Goal: Transaction & Acquisition: Purchase product/service

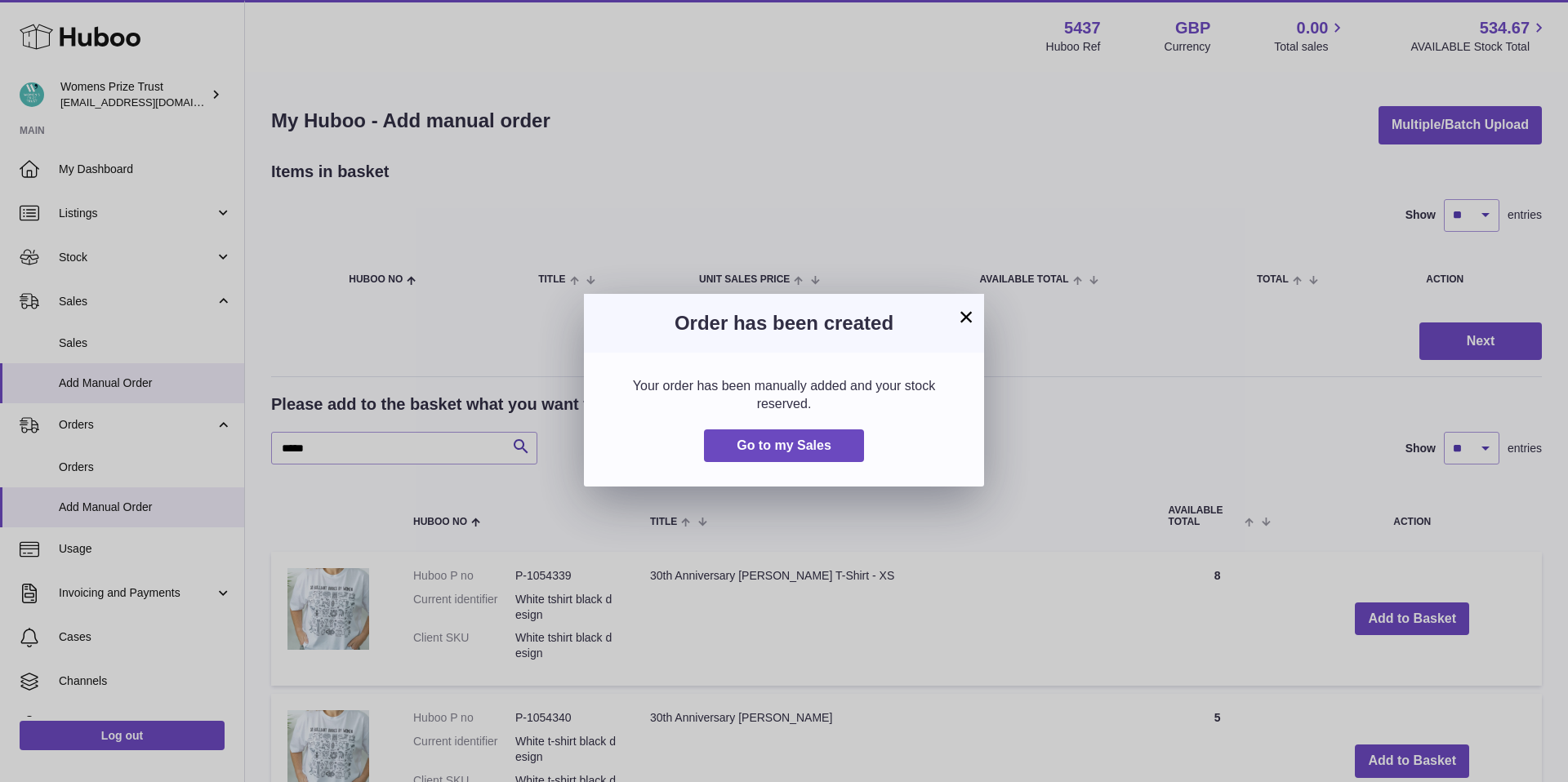
click at [967, 319] on button "×" at bounding box center [966, 317] width 20 height 20
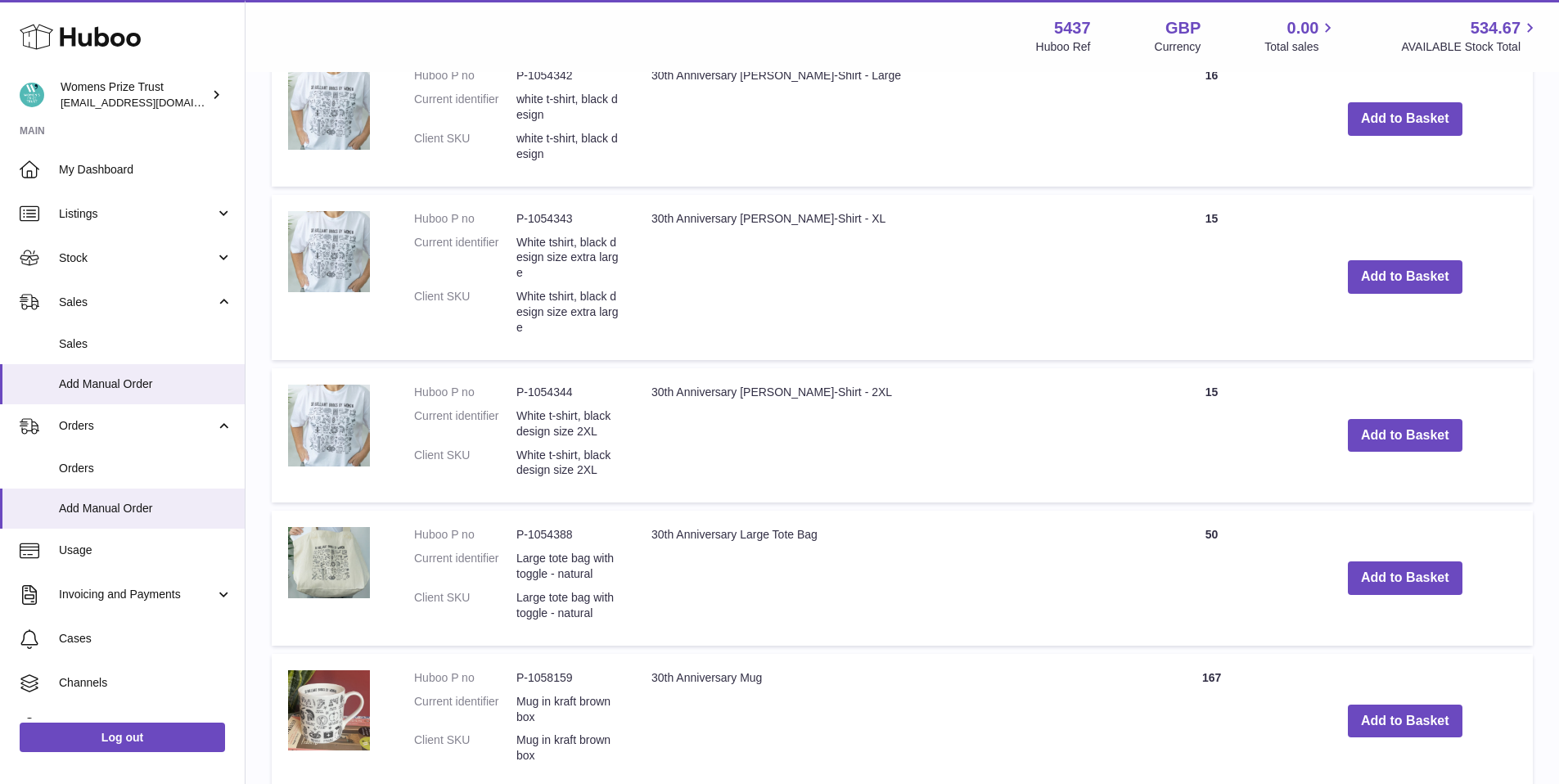
scroll to position [1110, 0]
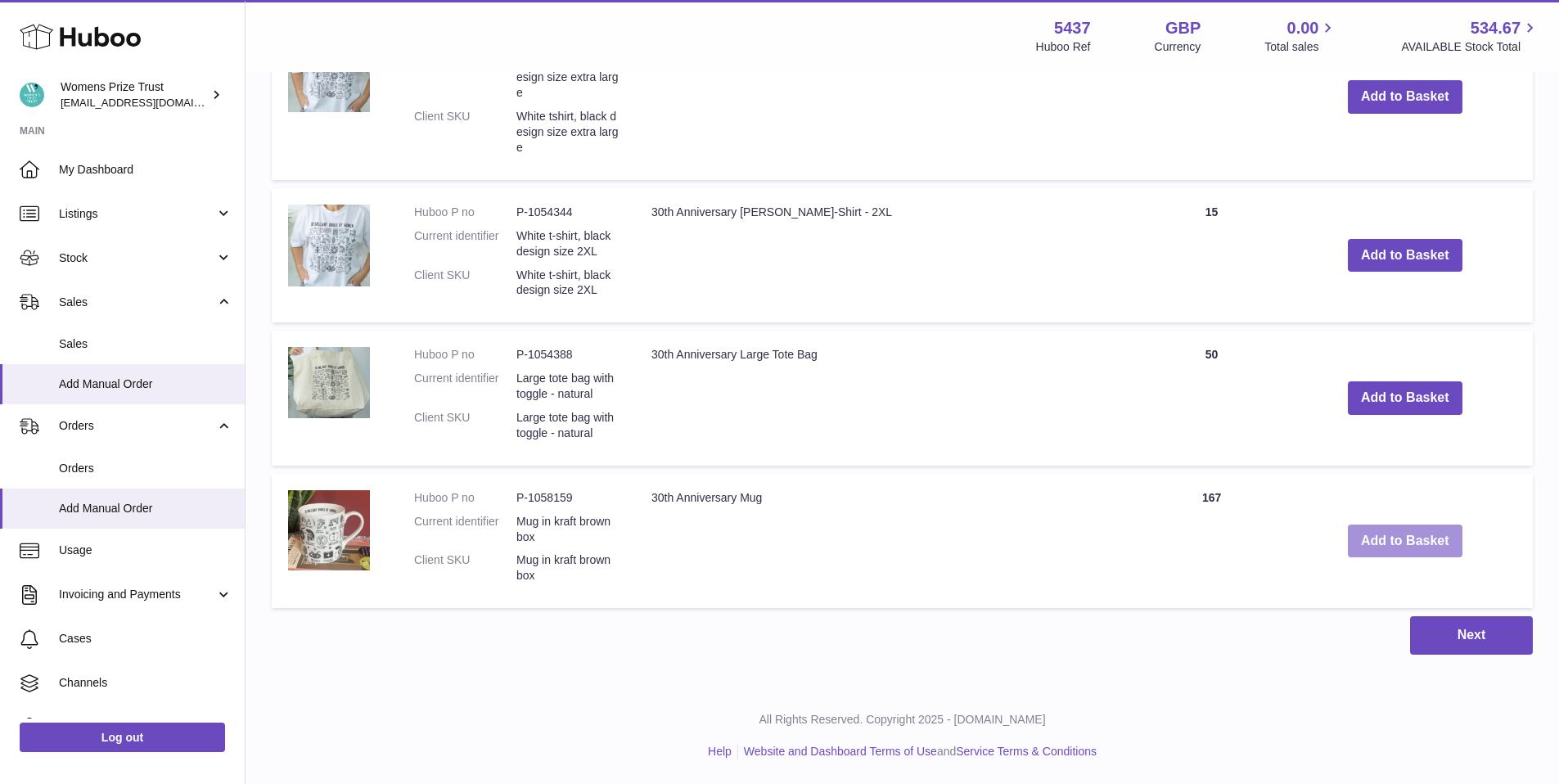
click at [1383, 537] on button "Add to Basket" at bounding box center [1406, 541] width 114 height 33
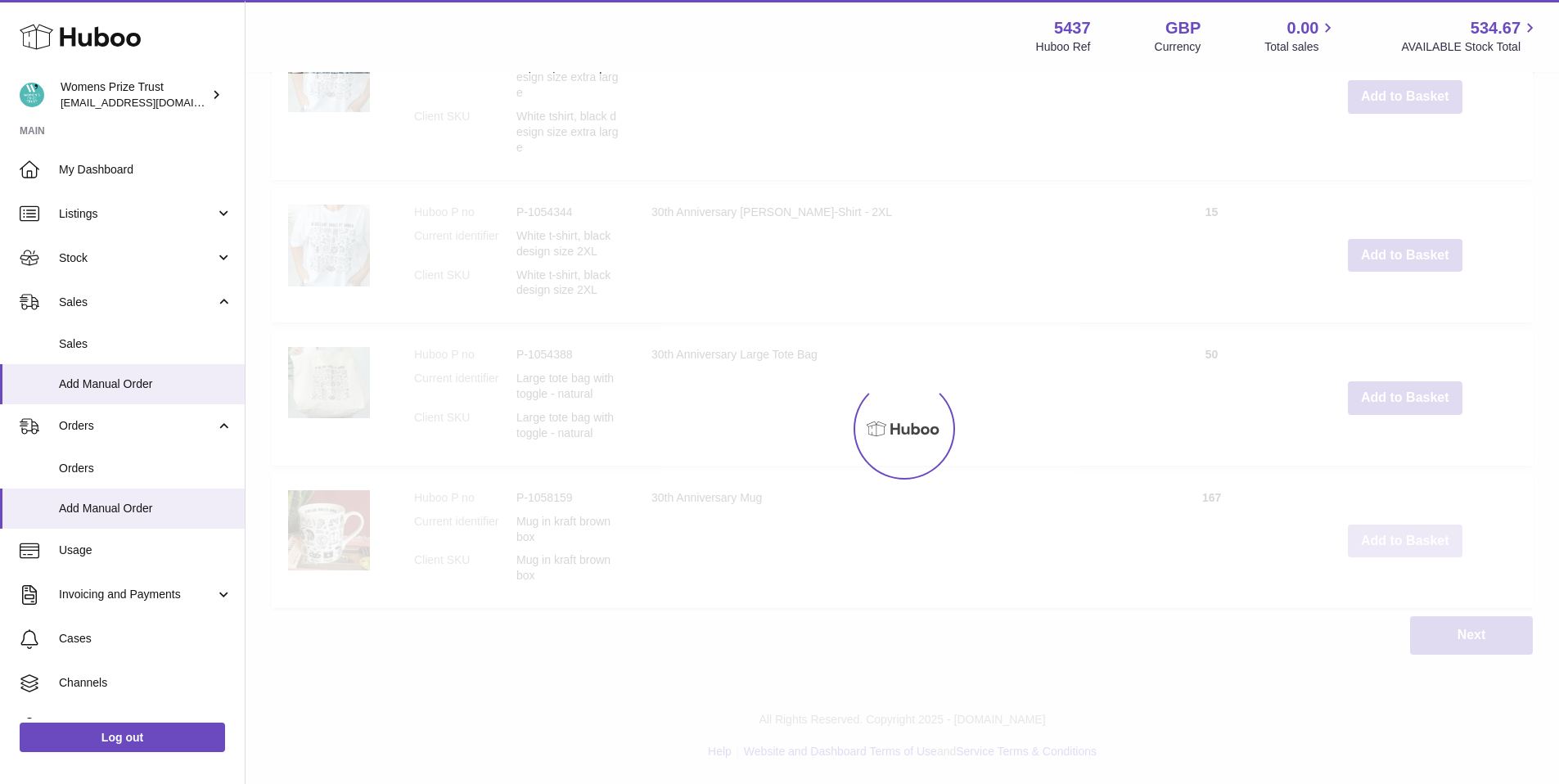
scroll to position [1243, 0]
